Goal: Register for event/course

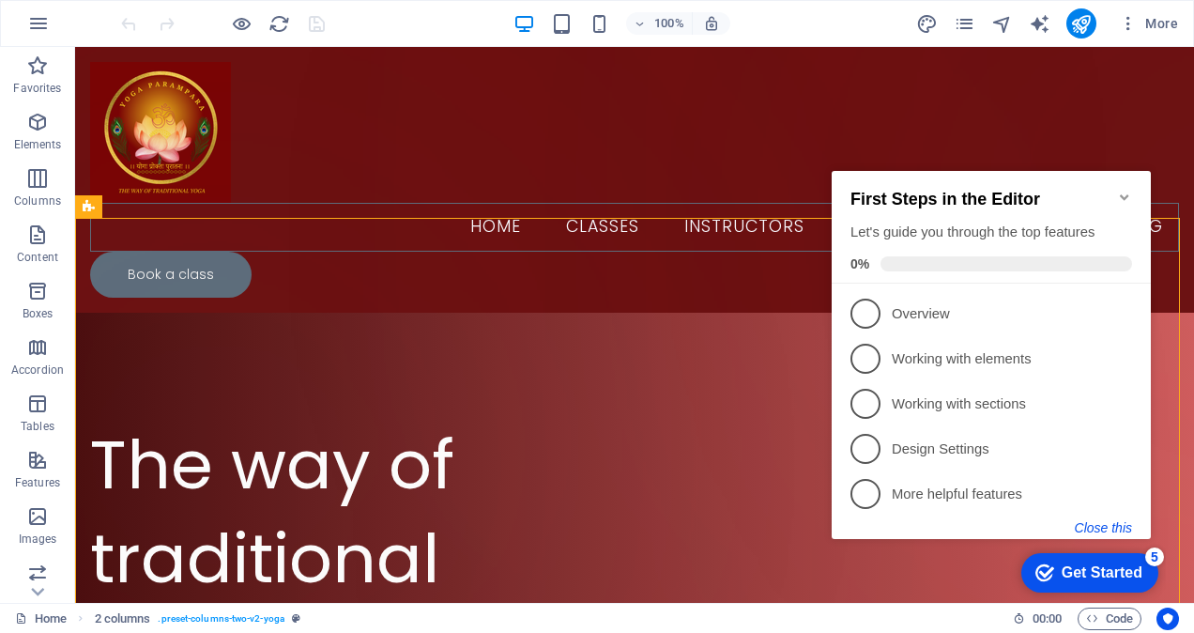
click at [1123, 529] on button "Close this" at bounding box center [1103, 527] width 57 height 15
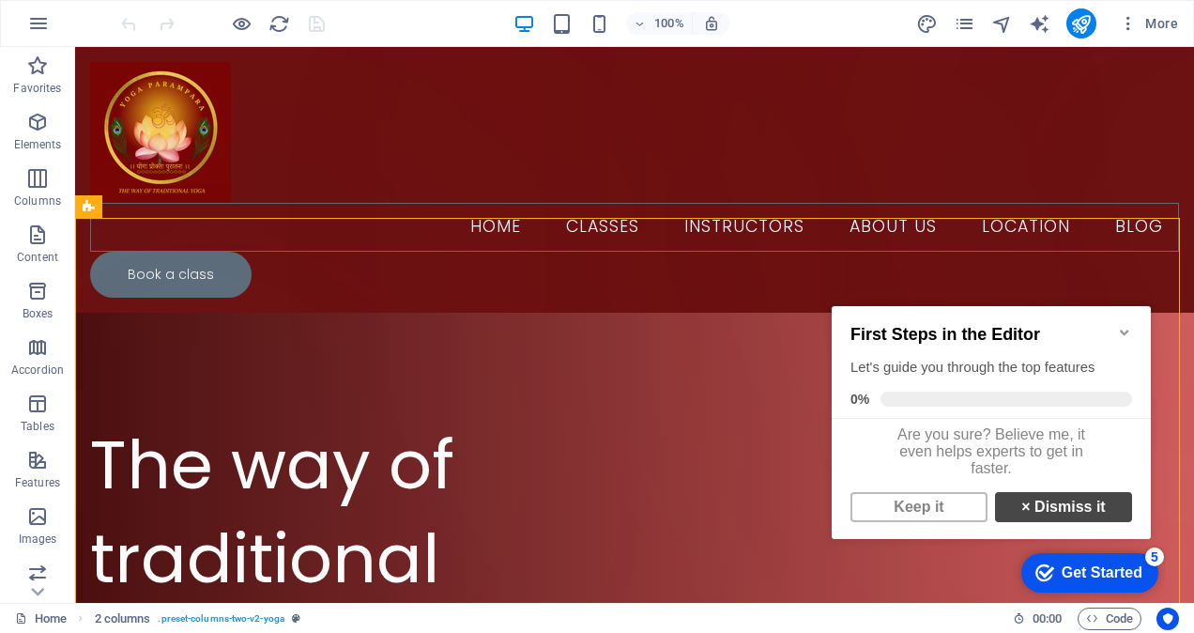
click at [1070, 517] on link "× Dismiss it" at bounding box center [1063, 507] width 137 height 30
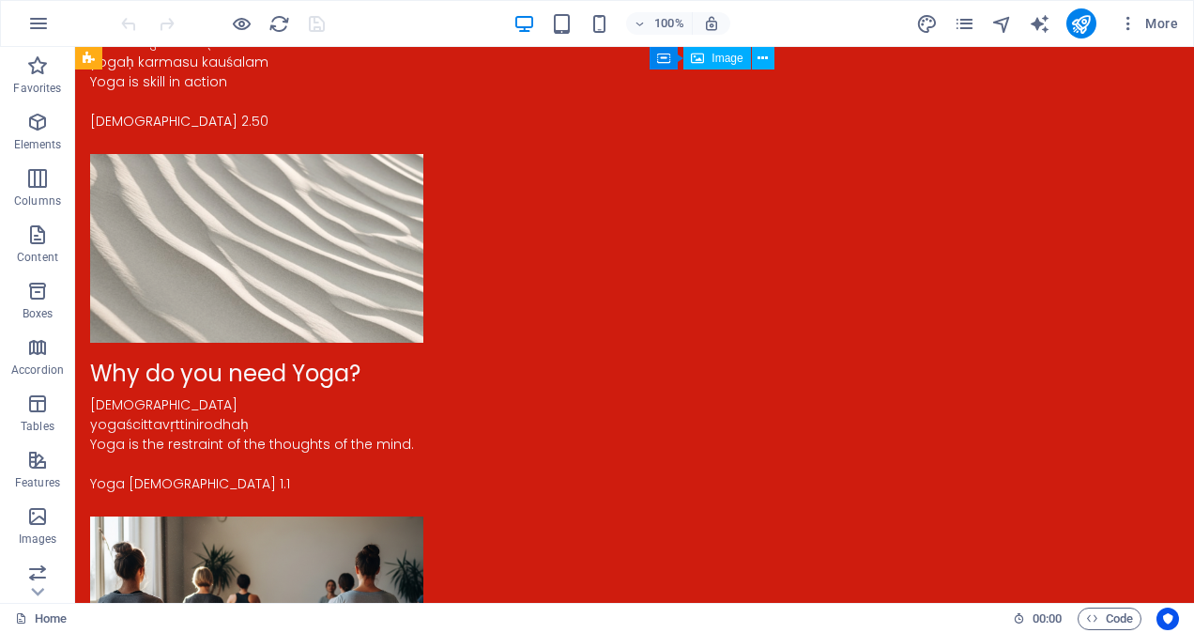
scroll to position [2452, 0]
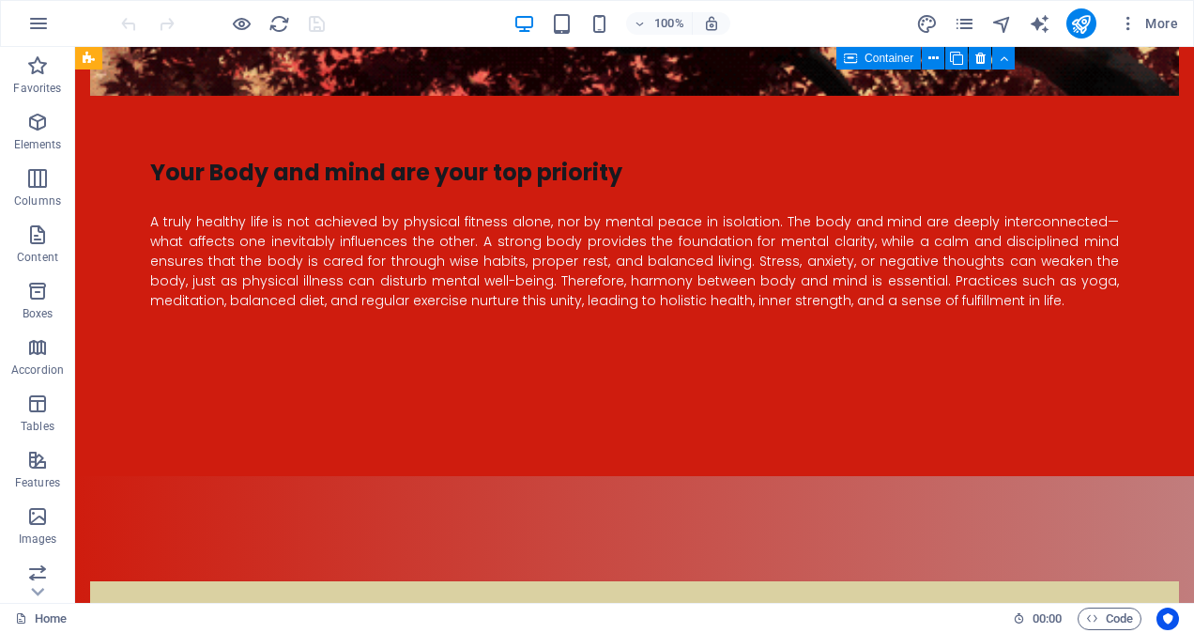
scroll to position [4108, 0]
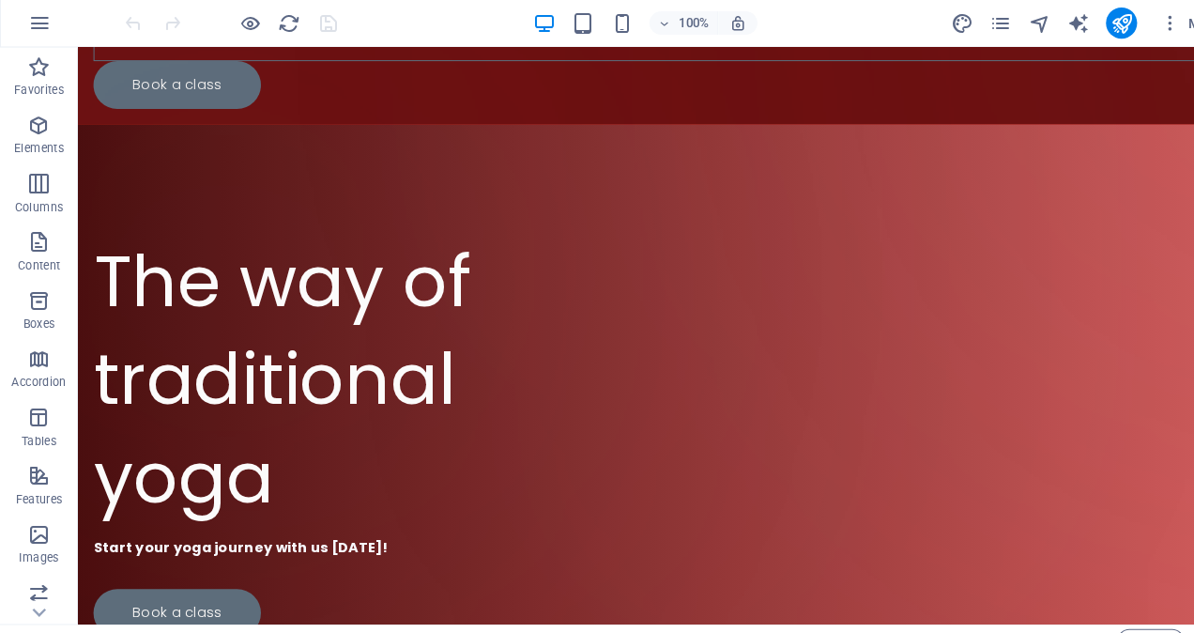
scroll to position [191, 0]
click at [173, 569] on div "Book a class" at bounding box center [353, 592] width 522 height 46
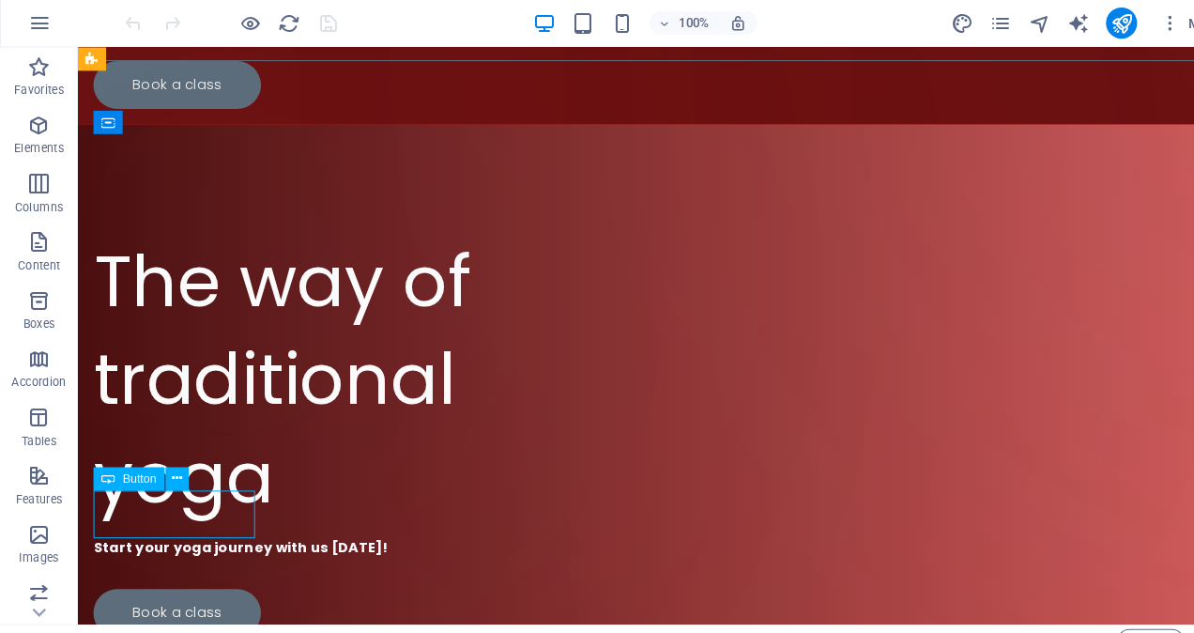
click at [511, 519] on div "Start your yoga journey with us [DATE]!" at bounding box center [353, 529] width 522 height 20
